Goal: Information Seeking & Learning: Learn about a topic

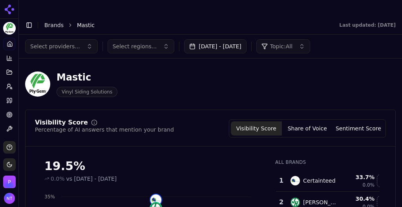
click at [79, 39] on button "Select providers..." at bounding box center [61, 46] width 73 height 14
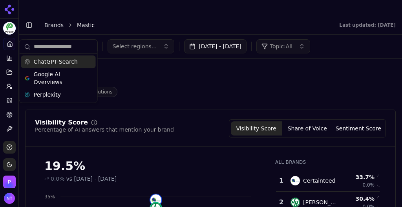
click at [140, 84] on div "Mastic Vinyl Siding Solutions" at bounding box center [210, 84] width 370 height 38
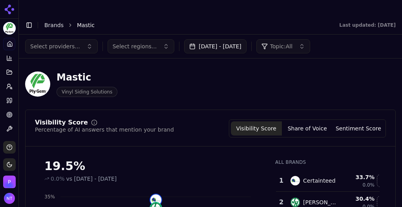
click at [53, 22] on link "Brands" at bounding box center [53, 25] width 19 height 6
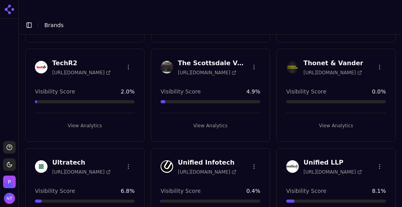
scroll to position [1336, 0]
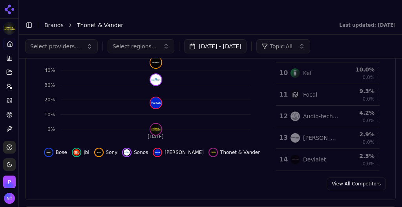
scroll to position [185, 0]
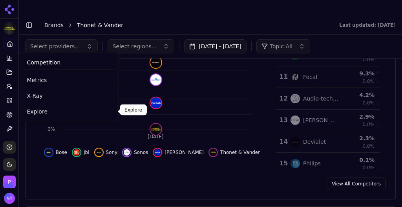
click at [40, 115] on link "Explore" at bounding box center [68, 111] width 93 height 14
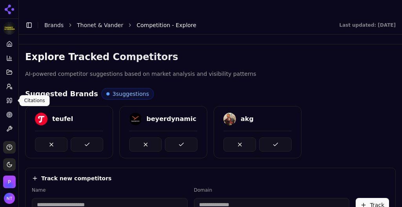
click at [12, 102] on icon at bounding box center [9, 100] width 6 height 6
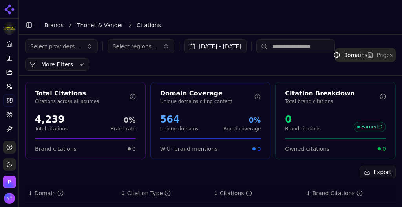
click at [127, 39] on button "Select regions..." at bounding box center [141, 46] width 67 height 14
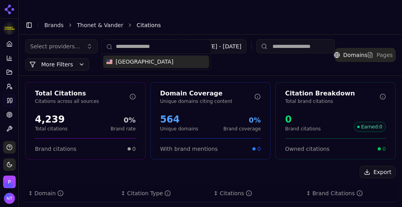
click at [133, 65] on span "[GEOGRAPHIC_DATA]" at bounding box center [145, 62] width 58 height 8
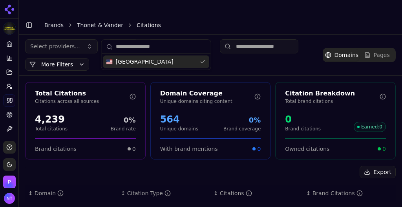
click at [184, 67] on div "[GEOGRAPHIC_DATA]" at bounding box center [156, 61] width 106 height 13
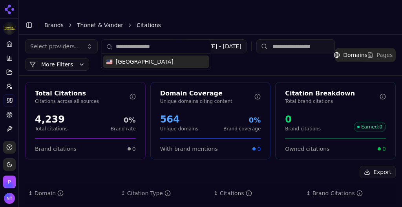
click at [247, 55] on div "Select providers... Select regions... [DATE] - [DATE] More More Filters Domains…" at bounding box center [210, 55] width 383 height 41
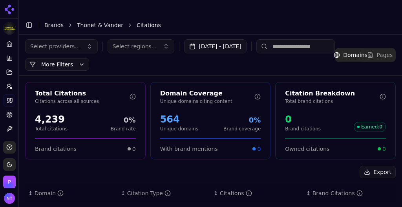
click at [295, 39] on input at bounding box center [295, 46] width 78 height 14
click at [295, 39] on input "**" at bounding box center [295, 46] width 78 height 14
type input "******"
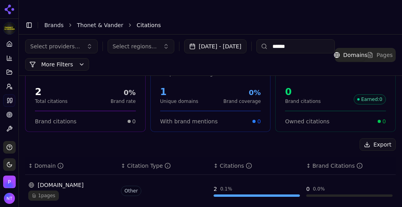
click at [73, 181] on div "[DOMAIN_NAME]" at bounding box center [71, 185] width 86 height 8
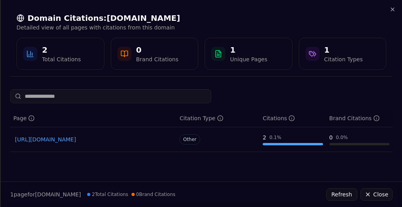
click at [244, 57] on div "Unique Pages" at bounding box center [248, 59] width 37 height 8
click at [294, 144] on div "Data table" at bounding box center [293, 144] width 60 height 2
click at [125, 143] on div "[URL][DOMAIN_NAME]" at bounding box center [93, 139] width 160 height 11
click at [145, 138] on link "[URL][DOMAIN_NAME]" at bounding box center [93, 139] width 157 height 8
click at [392, 8] on icon "button" at bounding box center [392, 9] width 6 height 6
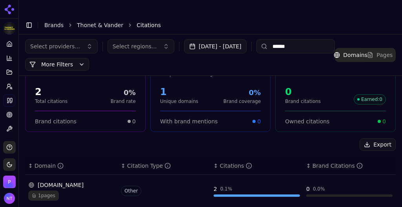
click at [100, 20] on div "Toggle Sidebar Brands Thonet & [PERSON_NAME] Citations" at bounding box center [202, 25] width 367 height 11
click at [99, 21] on link "Thonet & Vander" at bounding box center [100, 25] width 46 height 8
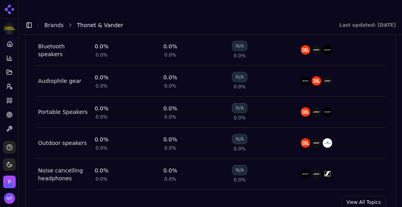
scroll to position [389, 0]
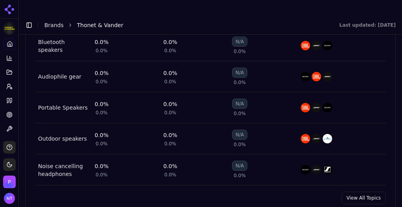
click at [64, 104] on div "Portable Speakers" at bounding box center [62, 108] width 49 height 8
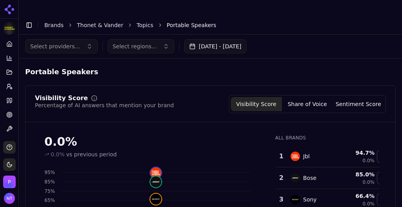
click at [104, 21] on link "Thonet & Vander" at bounding box center [100, 25] width 46 height 8
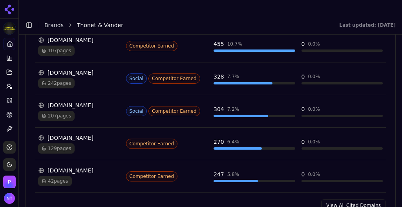
scroll to position [901, 0]
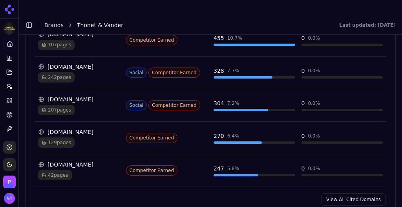
click at [355, 193] on link "View All Cited Domains" at bounding box center [353, 199] width 65 height 13
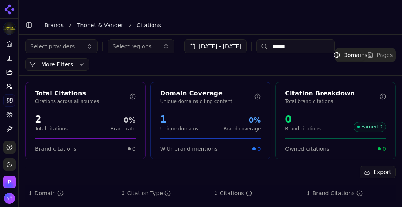
click at [310, 39] on input "******" at bounding box center [295, 46] width 78 height 14
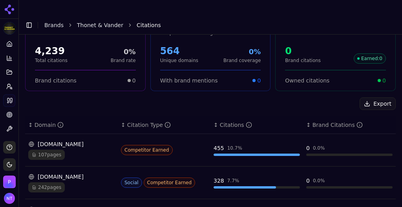
scroll to position [75, 0]
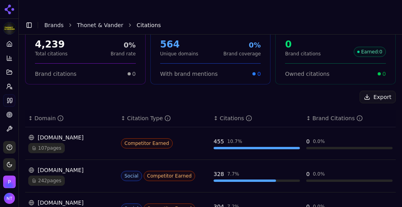
click at [65, 133] on div "[DOMAIN_NAME] 107 pages" at bounding box center [71, 143] width 86 height 20
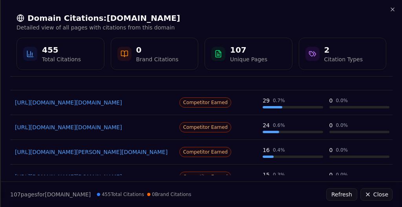
scroll to position [0, 0]
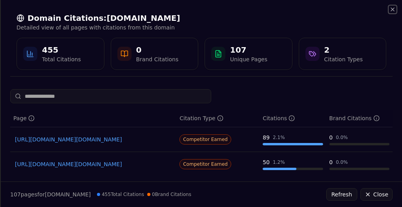
click at [394, 8] on icon "button" at bounding box center [392, 9] width 6 height 6
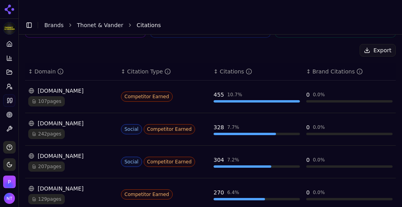
scroll to position [124, 0]
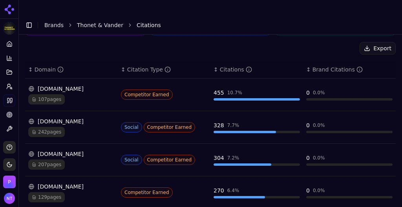
click at [74, 127] on div "242 pages" at bounding box center [71, 132] width 86 height 10
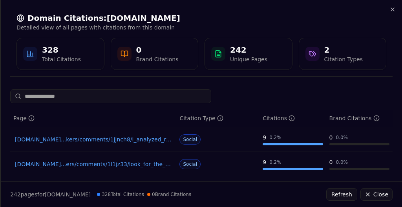
click at [157, 92] on input at bounding box center [110, 96] width 201 height 14
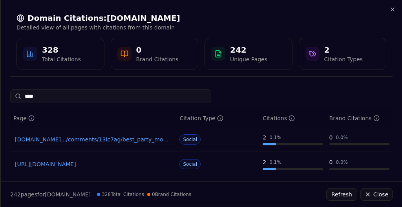
type input "*****"
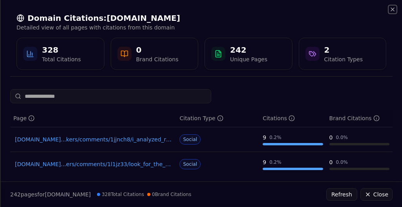
click at [394, 9] on icon "button" at bounding box center [392, 9] width 6 height 6
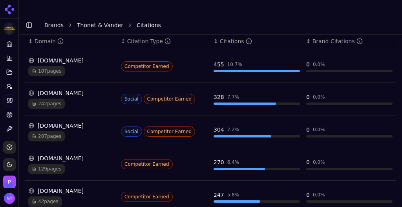
scroll to position [156, 0]
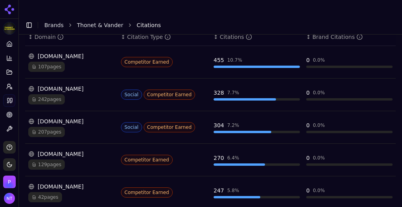
click at [87, 117] on div "[DOMAIN_NAME]" at bounding box center [71, 121] width 86 height 8
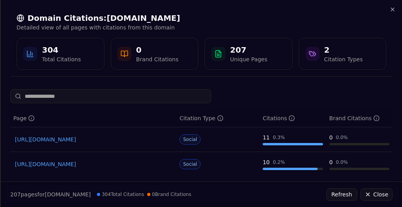
click at [397, 9] on div "Domain Citations: [DOMAIN_NAME] Detailed view of all pages with citations from …" at bounding box center [201, 41] width 401 height 83
click at [392, 11] on icon "button" at bounding box center [392, 9] width 6 height 6
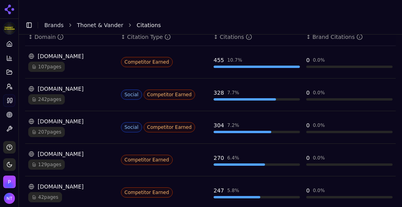
click at [106, 192] on div "42 pages" at bounding box center [71, 197] width 86 height 10
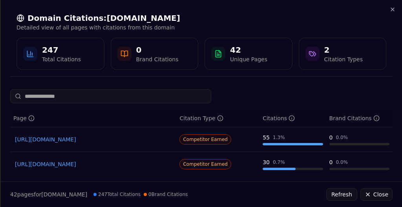
click at [144, 139] on link "[URL][DOMAIN_NAME]" at bounding box center [93, 139] width 157 height 8
click at [393, 13] on div "Domain Citations: [DOMAIN_NAME] Detailed view of all pages with citations from …" at bounding box center [201, 41] width 401 height 83
click at [393, 10] on icon "button" at bounding box center [392, 9] width 3 height 3
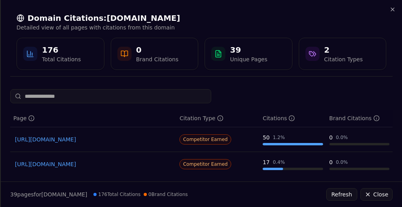
click at [127, 140] on link "[URL][DOMAIN_NAME]" at bounding box center [93, 139] width 157 height 8
